Goal: Information Seeking & Learning: Learn about a topic

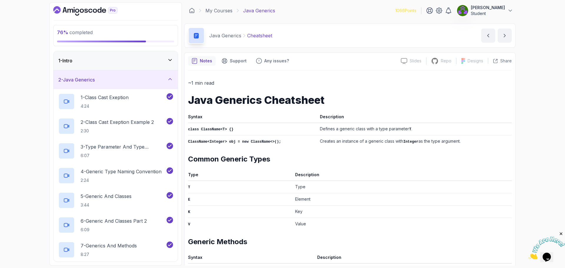
scroll to position [216, 0]
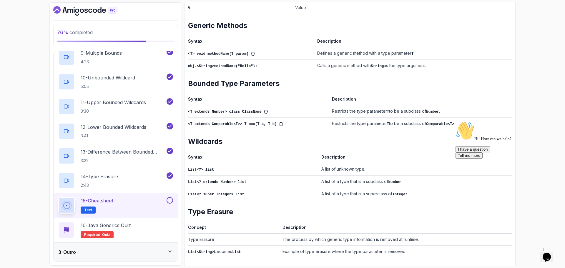
drag, startPoint x: 321, startPoint y: 0, endPoint x: 428, endPoint y: 6, distance: 107.6
click at [428, 6] on td "Value" at bounding box center [402, 7] width 219 height 12
drag, startPoint x: 533, startPoint y: 17, endPoint x: 530, endPoint y: 46, distance: 28.7
drag, startPoint x: 991, startPoint y: 222, endPoint x: 541, endPoint y: 166, distance: 452.6
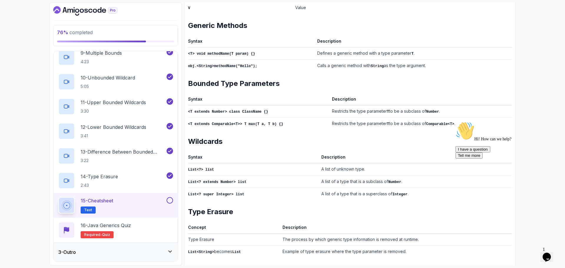
drag, startPoint x: 552, startPoint y: 182, endPoint x: 1001, endPoint y: 291, distance: 462.1
click at [456, 122] on icon "Chat attention grabber" at bounding box center [456, 122] width 0 height 0
drag, startPoint x: 534, startPoint y: 131, endPoint x: 531, endPoint y: 62, distance: 68.6
click at [528, 47] on div "76 % completed 1 - Intro 2 - Java Generics 1 - Class Cast Exeption 4:24 2 - Cla…" at bounding box center [282, 134] width 565 height 268
click at [526, 47] on div "76 % completed 1 - Intro 2 - Java Generics 1 - Class Cast Exeption 4:24 2 - Cla…" at bounding box center [282, 134] width 565 height 268
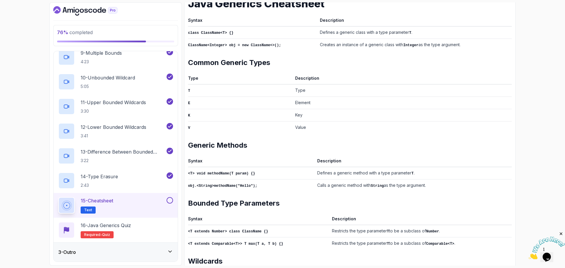
scroll to position [0, 0]
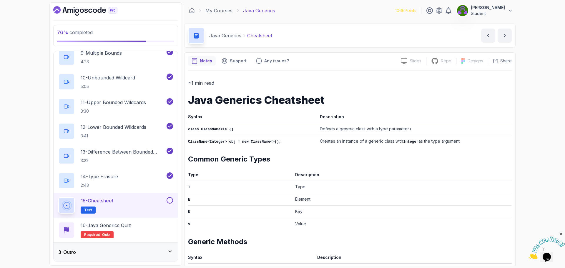
drag, startPoint x: 508, startPoint y: 153, endPoint x: 493, endPoint y: 99, distance: 56.1
click at [525, 81] on div "76 % completed 1 - Intro 2 - Java Generics 1 - Class Cast Exeption 4:24 2 - Cla…" at bounding box center [282, 134] width 565 height 268
click at [527, 79] on div "76 % completed 1 - Intro 2 - Java Generics 1 - Class Cast Exeption 4:24 2 - Cla…" at bounding box center [282, 134] width 565 height 268
drag, startPoint x: 534, startPoint y: 53, endPoint x: 546, endPoint y: 43, distance: 15.3
click at [535, 53] on div "76 % completed 1 - Intro 2 - Java Generics 1 - Class Cast Exeption 4:24 2 - Cla…" at bounding box center [282, 134] width 565 height 268
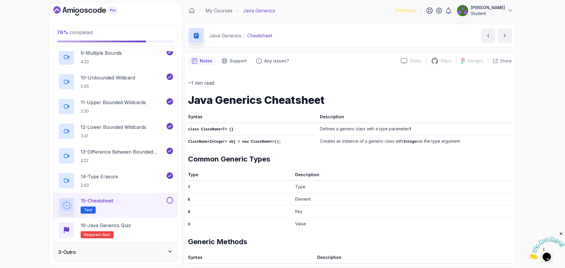
drag, startPoint x: 549, startPoint y: 58, endPoint x: 549, endPoint y: 62, distance: 4.4
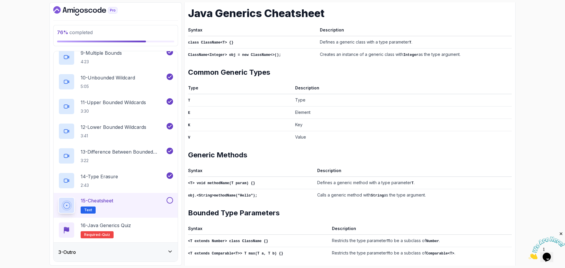
scroll to position [216, 0]
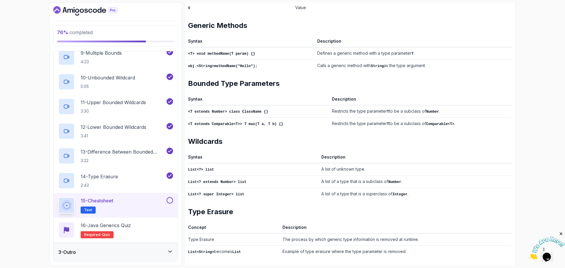
drag, startPoint x: 464, startPoint y: 91, endPoint x: 463, endPoint y: 123, distance: 32.7
drag, startPoint x: 462, startPoint y: 196, endPoint x: 463, endPoint y: 219, distance: 22.7
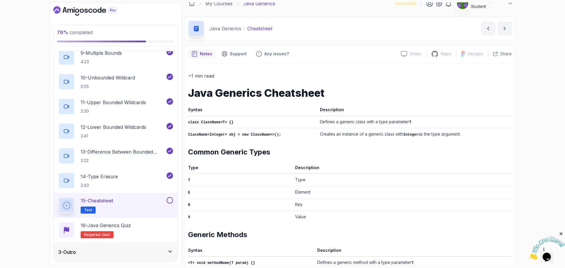
scroll to position [0, 0]
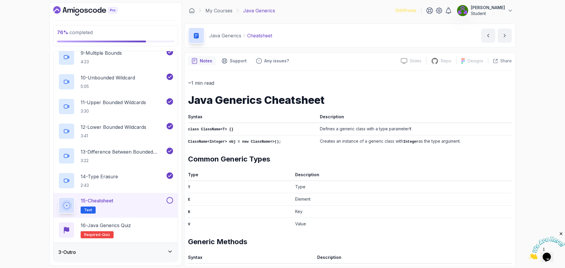
drag, startPoint x: 470, startPoint y: 218, endPoint x: 469, endPoint y: 147, distance: 70.3
drag, startPoint x: 545, startPoint y: 252, endPoint x: 532, endPoint y: 240, distance: 18.3
click at [545, 252] on img at bounding box center [547, 248] width 36 height 23
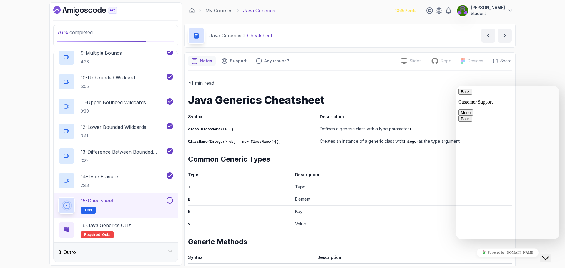
click at [355, 162] on h2 "Common Generic Types" at bounding box center [350, 159] width 324 height 9
click at [354, 162] on h2 "Common Generic Types" at bounding box center [350, 159] width 324 height 9
drag, startPoint x: 338, startPoint y: 166, endPoint x: 226, endPoint y: 182, distance: 112.8
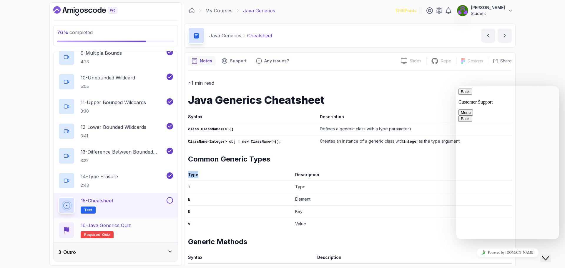
click at [126, 224] on p "16 - Java Generics Quiz" at bounding box center [106, 225] width 50 height 7
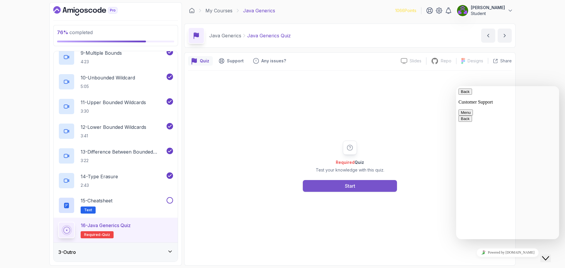
click at [366, 190] on button "Start" at bounding box center [350, 186] width 94 height 12
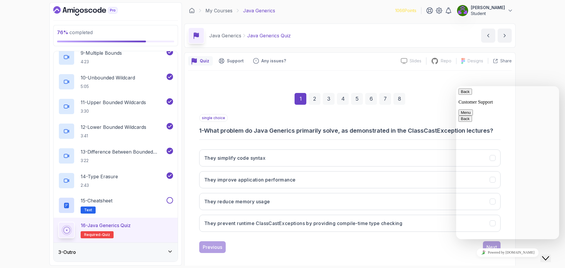
click at [545, 55] on div "76 % completed 1 - Intro 2 - Java Generics 1 - Class Cast Exeption 4:24 2 - Cla…" at bounding box center [282, 134] width 565 height 268
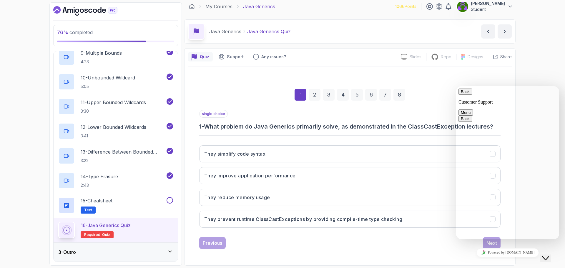
drag, startPoint x: 440, startPoint y: 119, endPoint x: 436, endPoint y: 136, distance: 16.9
click at [473, 109] on button "Menu" at bounding box center [466, 112] width 14 height 6
click at [551, 255] on button "Close Chat This icon closes the chat window." at bounding box center [545, 259] width 11 height 8
click at [0, 0] on img at bounding box center [0, 0] width 0 height 0
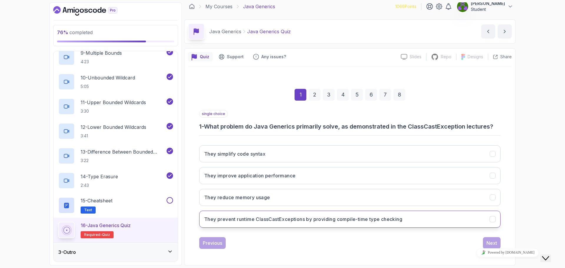
click at [378, 223] on button "They prevent runtime ClassCastExceptions by providing compile-time type checking" at bounding box center [349, 219] width 301 height 17
click at [496, 242] on div "Next" at bounding box center [491, 243] width 11 height 7
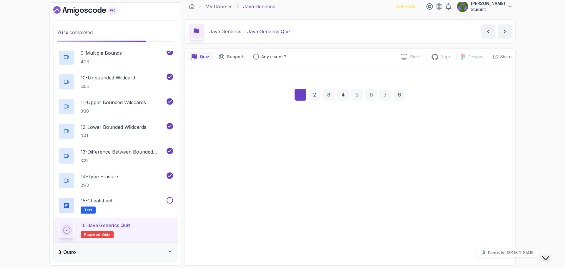
click at [496, 242] on div "Next" at bounding box center [491, 243] width 11 height 7
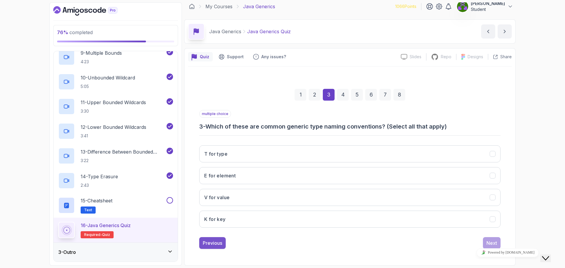
click at [218, 241] on div "Previous" at bounding box center [212, 243] width 19 height 7
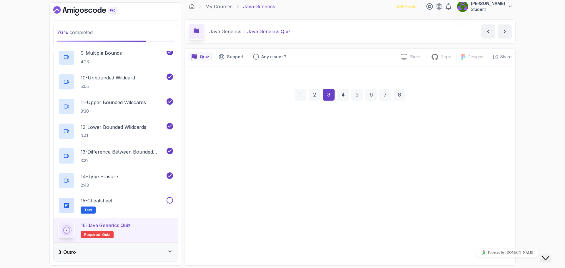
click at [218, 241] on div "Previous" at bounding box center [212, 243] width 19 height 7
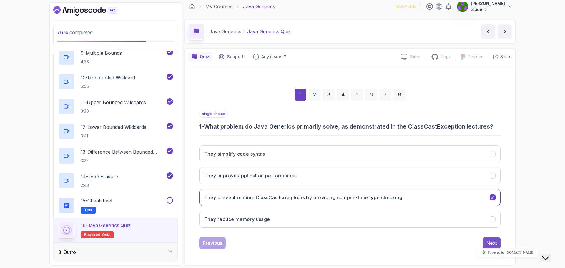
click at [488, 241] on div "Next" at bounding box center [491, 243] width 11 height 7
